Goal: Browse casually

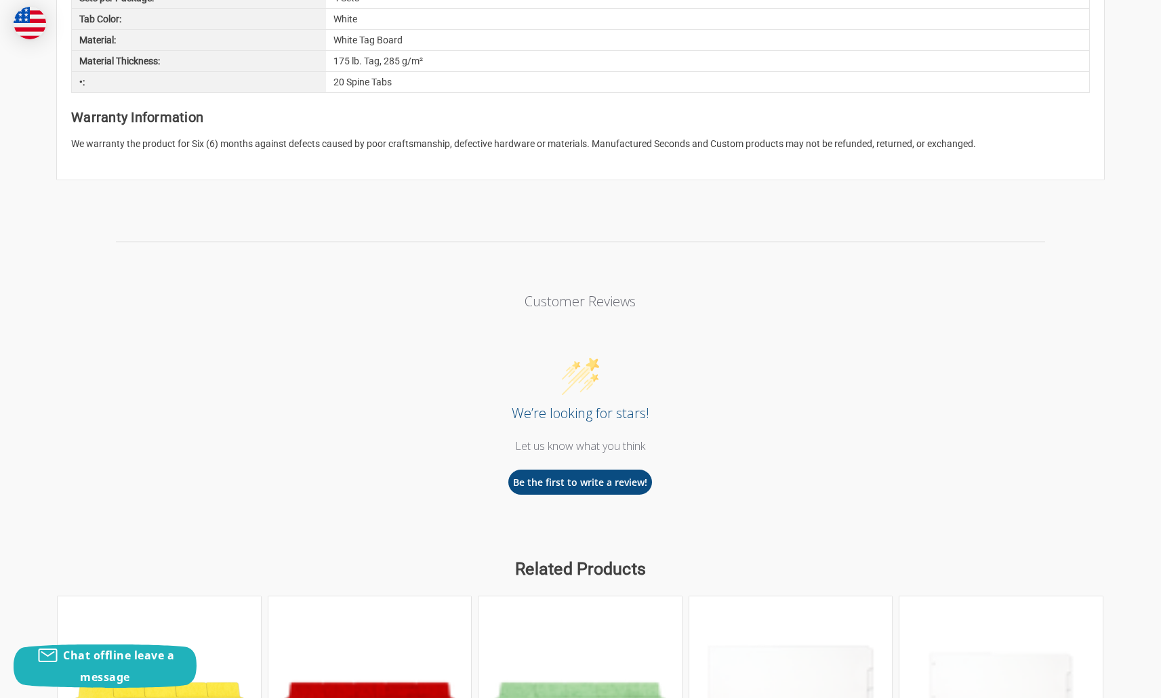
scroll to position [2095, 0]
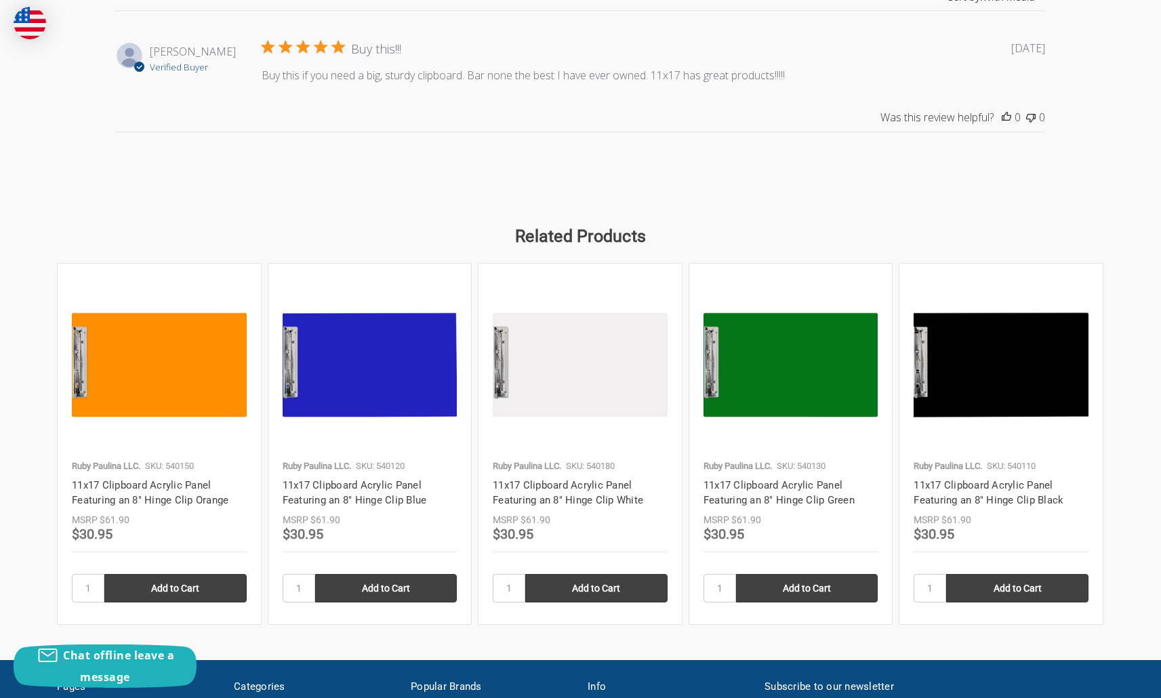
scroll to position [1895, 0]
